Goal: Information Seeking & Learning: Learn about a topic

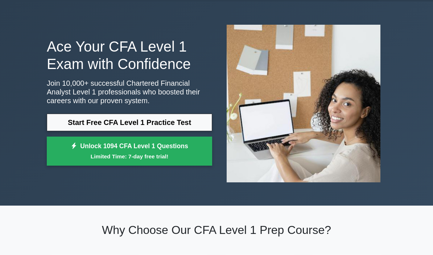
scroll to position [25, 0]
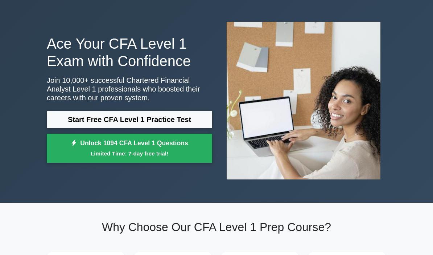
click at [66, 117] on link "Start Free CFA Level 1 Practice Test" at bounding box center [129, 119] width 165 height 17
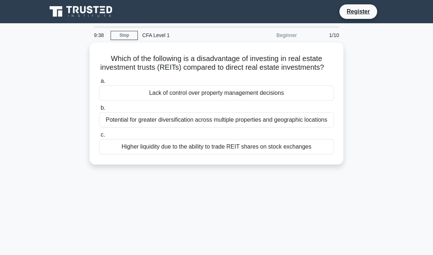
click at [116, 101] on div "Lack of control over property management decisions" at bounding box center [216, 92] width 235 height 15
click at [99, 83] on input "a. Lack of control over property management decisions" at bounding box center [99, 81] width 0 height 5
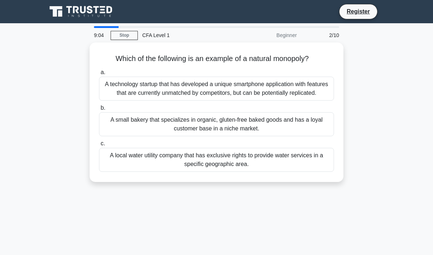
click at [104, 133] on div "A small bakery that specializes in organic, gluten-free baked goods and has a l…" at bounding box center [216, 124] width 235 height 24
click at [99, 110] on input "b. A small bakery that specializes in organic, gluten-free baked goods and has …" at bounding box center [99, 108] width 0 height 5
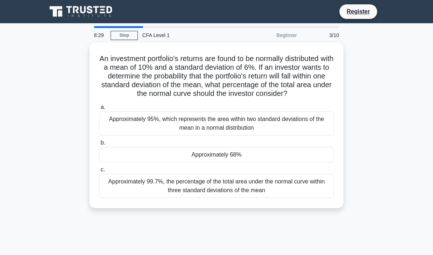
click at [107, 129] on div "Approximately 95%, which represents the area within two standard deviations of …" at bounding box center [216, 123] width 235 height 24
click at [99, 110] on input "a. Approximately 95%, which represents the area within two standard deviations …" at bounding box center [99, 107] width 0 height 5
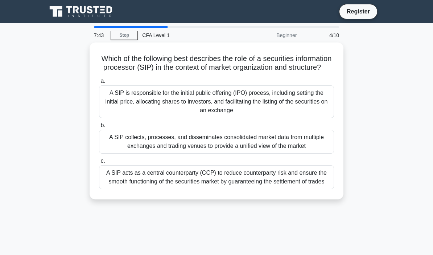
click at [106, 148] on div "A SIP collects, processes, and disseminates consolidated market data from multi…" at bounding box center [216, 142] width 235 height 24
click at [99, 128] on input "b. A SIP collects, processes, and disseminates consolidated market data from mu…" at bounding box center [99, 125] width 0 height 5
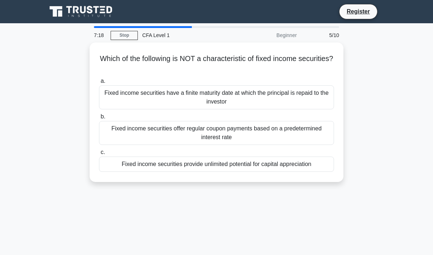
click at [302, 94] on div "Fixed income securities have a finite maturity date at which the principal is r…" at bounding box center [216, 97] width 235 height 24
click at [99, 83] on input "a. Fixed income securities have a finite maturity date at which the principal i…" at bounding box center [99, 81] width 0 height 5
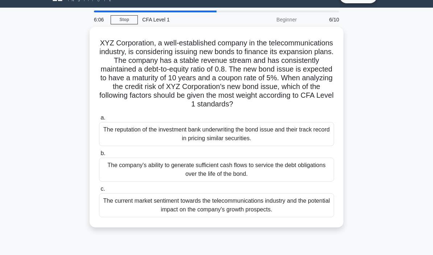
scroll to position [19, 0]
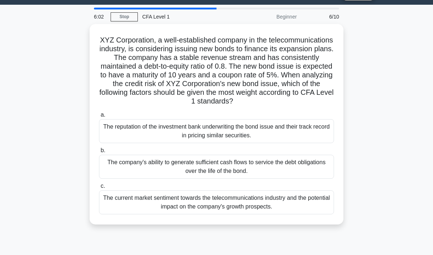
click at [316, 175] on div "The company's ability to generate sufficient cash flows to service the debt obl…" at bounding box center [216, 167] width 235 height 24
click at [99, 153] on input "b. The company's ability to generate sufficient cash flows to service the debt …" at bounding box center [99, 150] width 0 height 5
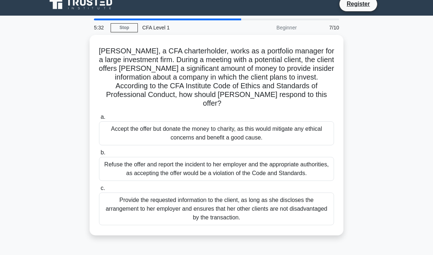
scroll to position [15, 0]
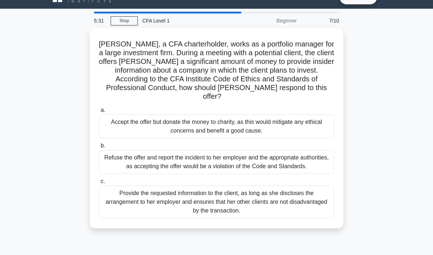
click at [328, 158] on div "Refuse the offer and report the incident to her employer and the appropriate au…" at bounding box center [216, 162] width 235 height 24
click at [99, 148] on input "b. Refuse the offer and report the incident to her employer and the appropriate…" at bounding box center [99, 145] width 0 height 5
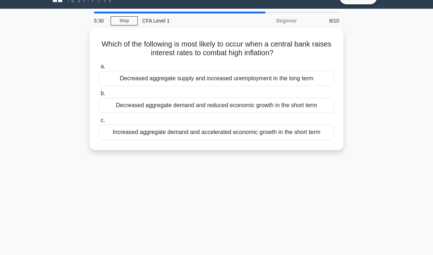
scroll to position [7, 0]
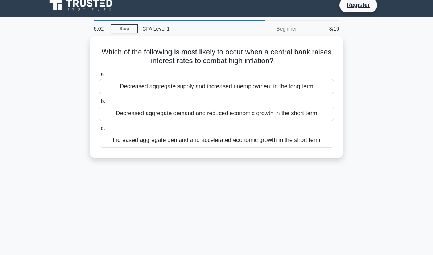
click at [315, 118] on div "Decreased aggregate demand and reduced economic growth in the short term" at bounding box center [216, 113] width 235 height 15
click at [99, 104] on input "b. Decreased aggregate demand and reduced economic growth in the short term" at bounding box center [99, 101] width 0 height 5
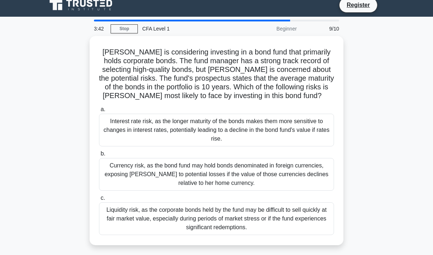
click at [316, 235] on div "Liquidity risk, as the corporate bonds held by the fund may be difficult to sel…" at bounding box center [216, 218] width 235 height 33
click at [99, 200] on input "c. Liquidity risk, as the corporate bonds held by the fund may be difficult to …" at bounding box center [99, 198] width 0 height 5
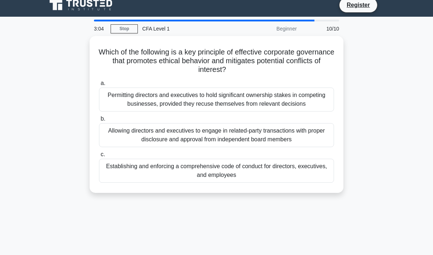
click at [307, 160] on label "c. Establishing and enforcing a comprehensive code of conduct for directors, ex…" at bounding box center [216, 166] width 235 height 33
click at [99, 157] on input "c. Establishing and enforcing a comprehensive code of conduct for directors, ex…" at bounding box center [99, 154] width 0 height 5
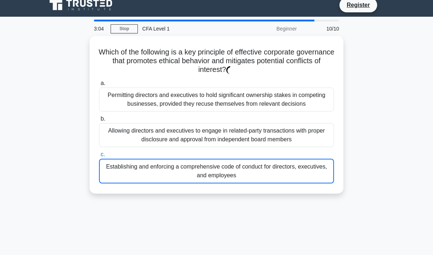
click at [314, 141] on div "Allowing directors and executives to engage in related-party transactions with …" at bounding box center [216, 135] width 235 height 24
click at [99, 121] on input "b. Allowing directors and executives to engage in related-party transactions wi…" at bounding box center [99, 119] width 0 height 5
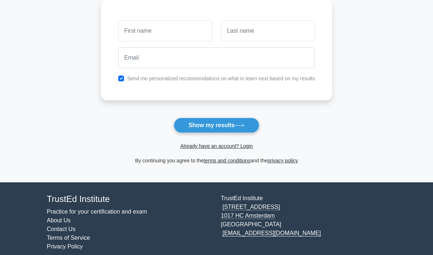
scroll to position [95, 0]
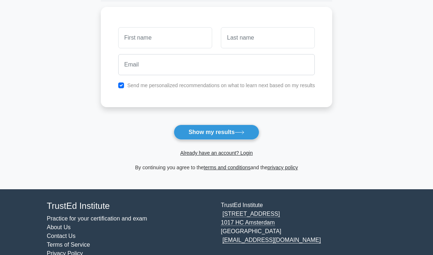
click at [118, 41] on input "text" at bounding box center [165, 37] width 94 height 21
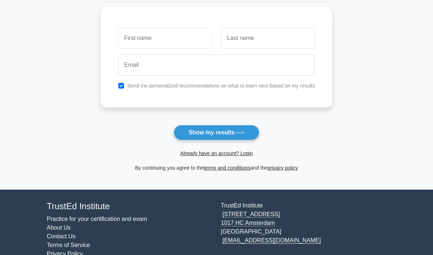
type input "ByungWook"
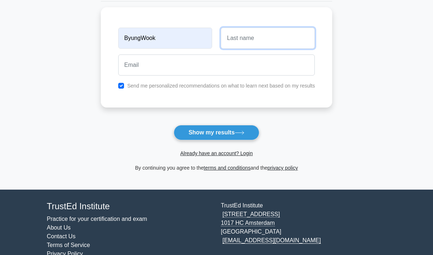
click at [286, 34] on input "text" at bounding box center [268, 38] width 94 height 21
type input "Park"
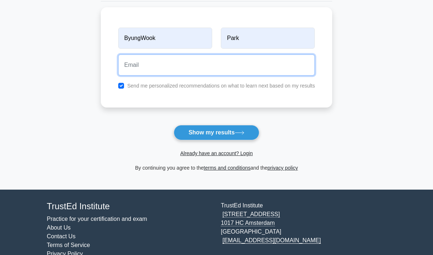
click at [285, 58] on input "email" at bounding box center [216, 64] width 197 height 21
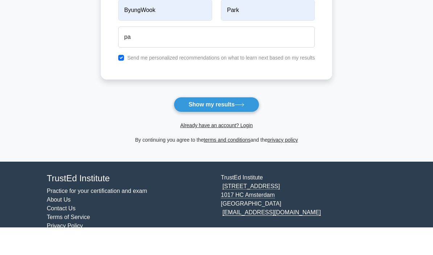
click at [39, 53] on main "Wait, there is more! Continue to see your result The test is finished ByungWook…" at bounding box center [216, 58] width 433 height 261
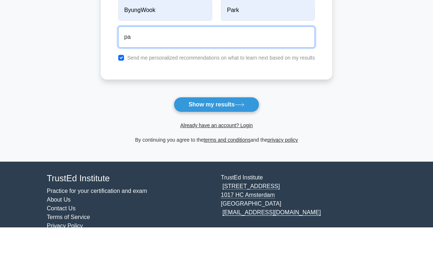
click at [126, 54] on input "pa" at bounding box center [216, 64] width 197 height 21
type input "park392508@gmail.com"
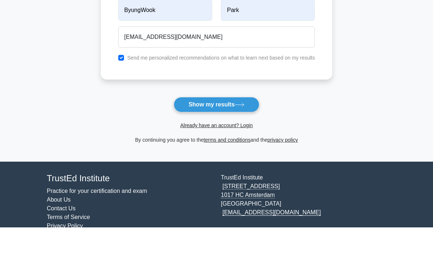
click at [178, 125] on button "Show my results" at bounding box center [217, 132] width 86 height 15
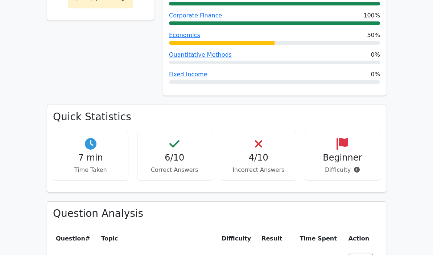
scroll to position [369, 0]
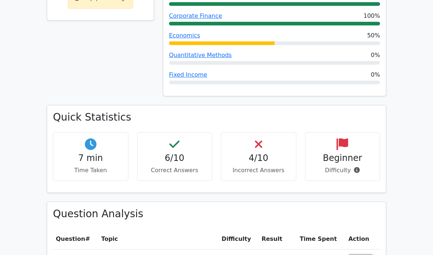
click at [352, 167] on span at bounding box center [355, 170] width 9 height 7
click at [73, 66] on div "60% Your Score Keep practicing!" at bounding box center [100, 5] width 116 height 199
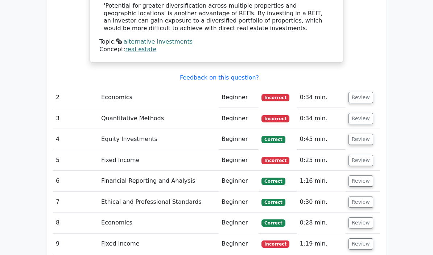
scroll to position [889, 0]
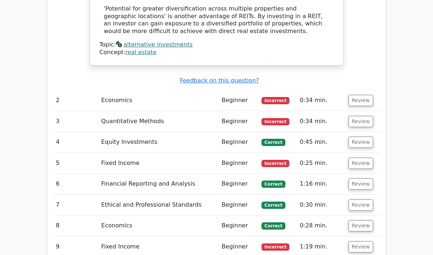
click at [359, 95] on button "Review" at bounding box center [361, 100] width 25 height 11
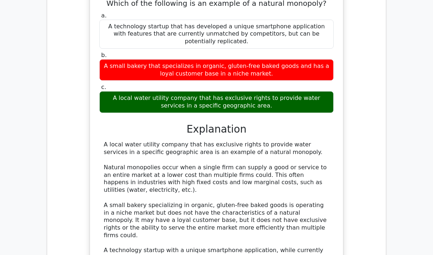
scroll to position [1018, 0]
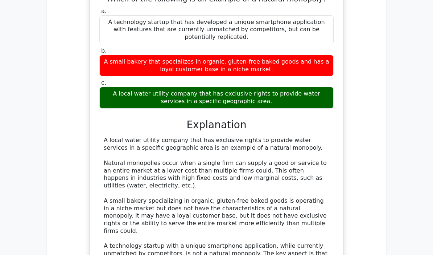
click at [42, 126] on div "Question Analysis Question # Topic Difficulty Result Time Spent Action 1 Altern…" at bounding box center [216, 34] width 348 height 962
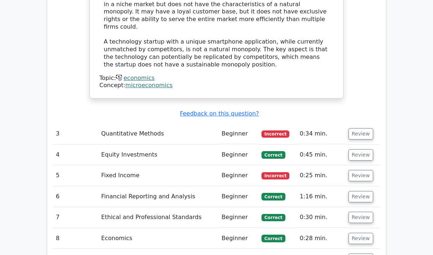
scroll to position [1221, 0]
click at [359, 128] on button "Review" at bounding box center [361, 133] width 25 height 11
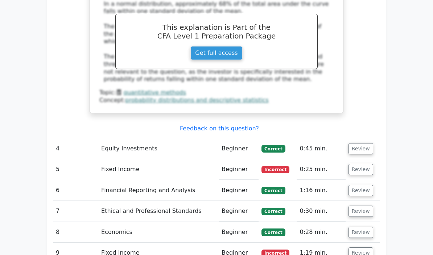
scroll to position [1560, 0]
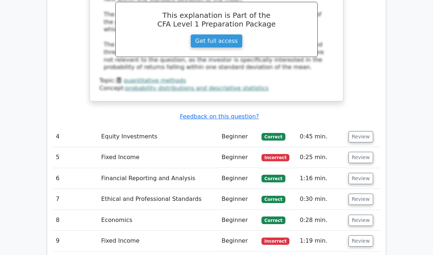
click at [361, 152] on button "Review" at bounding box center [361, 157] width 25 height 11
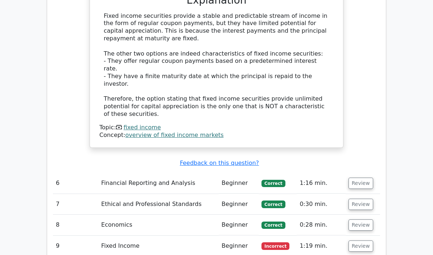
scroll to position [1864, 0]
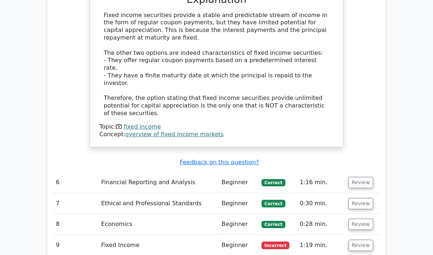
click at [358, 240] on button "Review" at bounding box center [361, 245] width 25 height 11
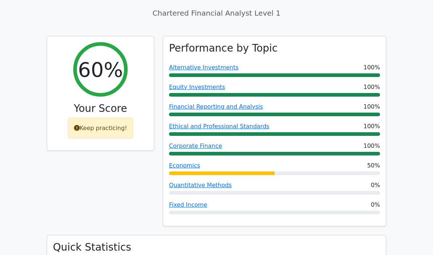
scroll to position [229, 0]
